Goal: Navigation & Orientation: Find specific page/section

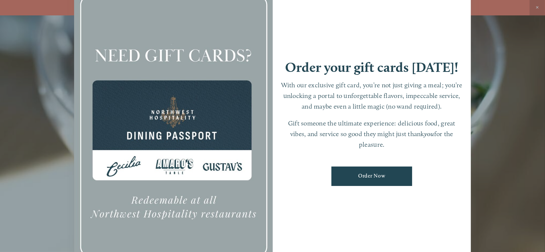
scroll to position [15, 0]
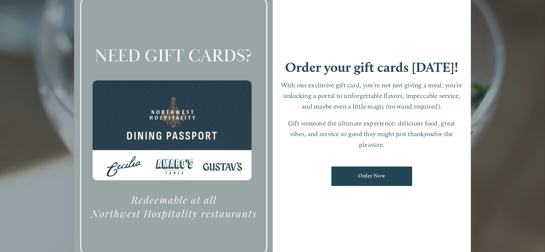
click at [501, 102] on div at bounding box center [272, 126] width 545 height 252
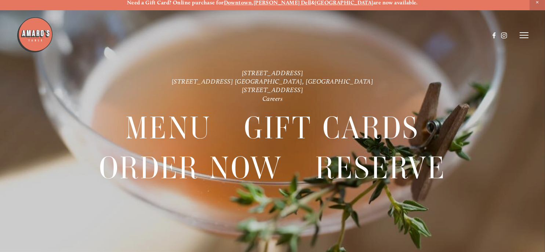
scroll to position [0, 0]
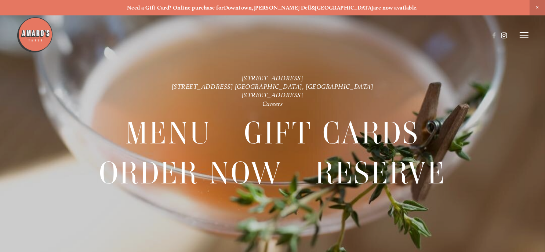
click at [504, 35] on use at bounding box center [503, 35] width 12 height 12
click at [523, 41] on header "Menu Order Now Visit Gallery 0" at bounding box center [273, 35] width 512 height 70
click at [524, 37] on icon at bounding box center [523, 35] width 9 height 7
click at [388, 34] on span "Menu" at bounding box center [393, 35] width 14 height 6
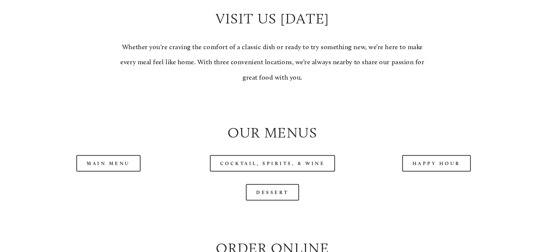
scroll to position [660, 0]
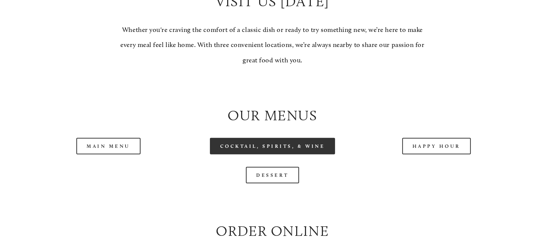
click at [307, 154] on link "Cocktail, Spirits, & Wine" at bounding box center [272, 146] width 125 height 17
